Goal: Check status: Check status

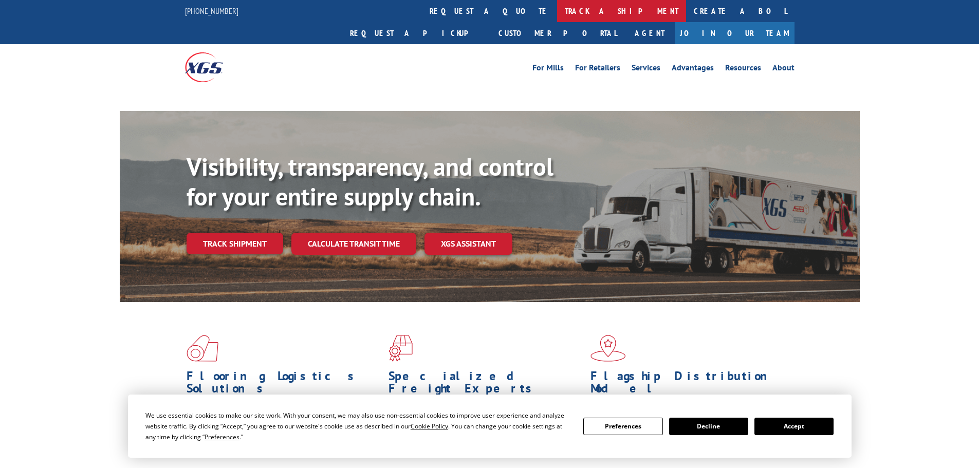
click at [557, 14] on link "track a shipment" at bounding box center [621, 11] width 129 height 22
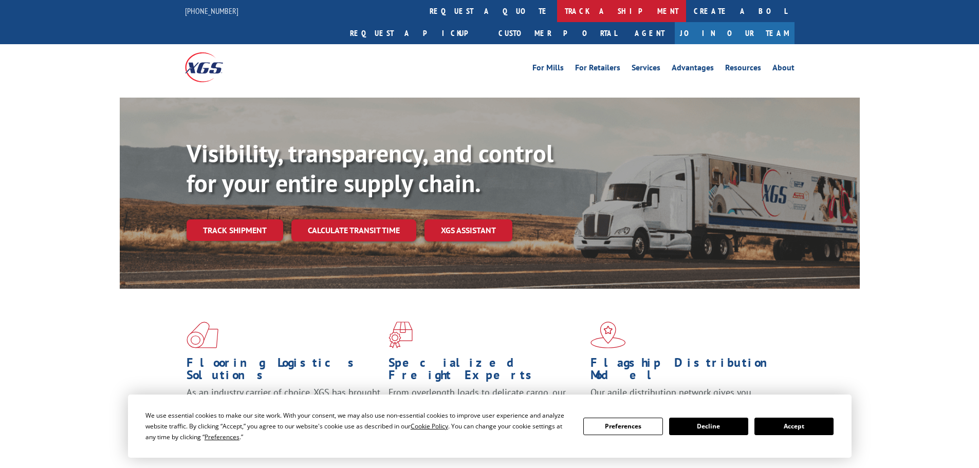
click at [557, 8] on link "track a shipment" at bounding box center [621, 11] width 129 height 22
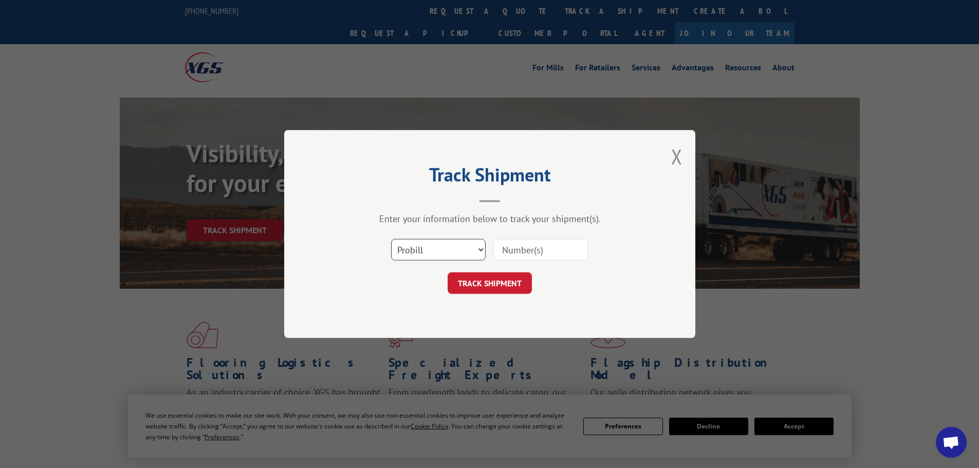
click at [421, 245] on select "Select category... Probill BOL PO" at bounding box center [438, 250] width 95 height 22
select select "bol"
click at [391, 239] on select "Select category... Probill BOL PO" at bounding box center [438, 250] width 95 height 22
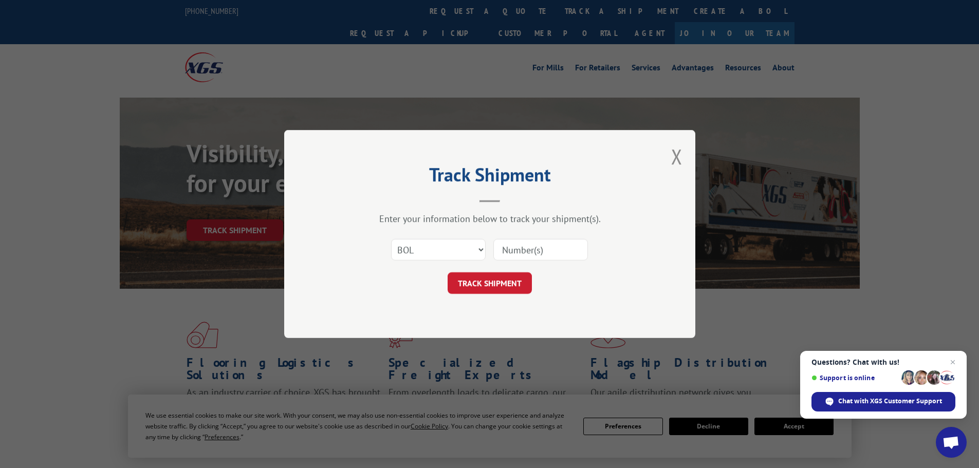
click at [503, 250] on input at bounding box center [540, 250] width 95 height 22
paste input "5528127"
type input "5528127"
click at [482, 281] on button "TRACK SHIPMENT" at bounding box center [490, 283] width 84 height 22
